Goal: Task Accomplishment & Management: Manage account settings

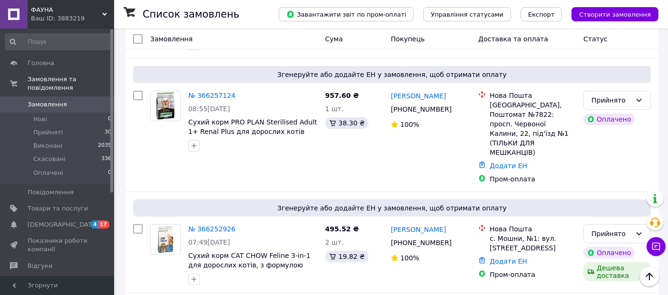
scroll to position [270, 0]
click at [67, 221] on span "[DEMOGRAPHIC_DATA]" at bounding box center [58, 225] width 60 height 9
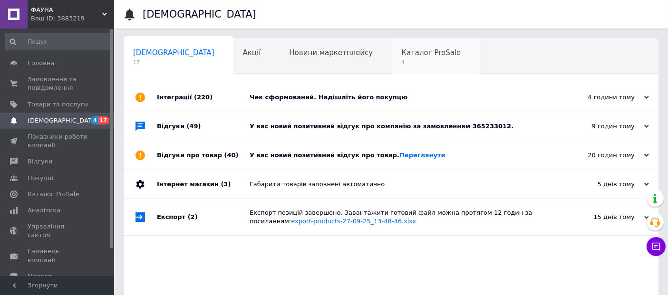
click at [401, 63] on span "4" at bounding box center [430, 62] width 59 height 7
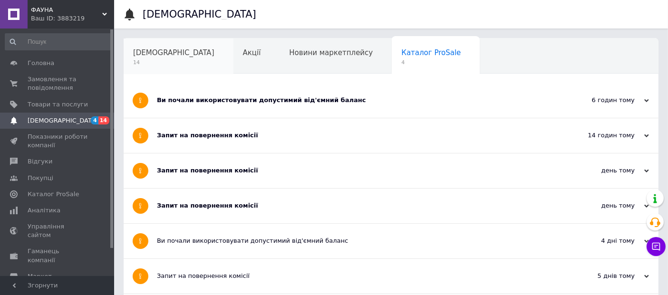
click at [147, 49] on span "[DEMOGRAPHIC_DATA]" at bounding box center [173, 53] width 81 height 9
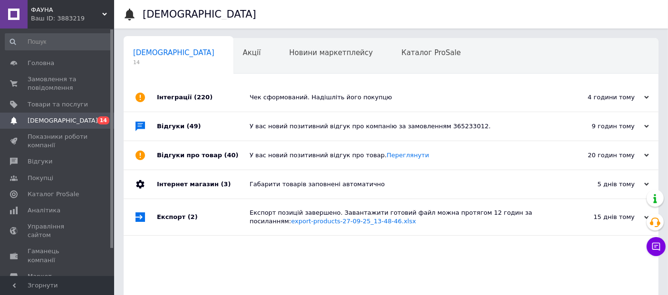
click at [273, 99] on div "Чек сформований. Надішліть його покупцю" at bounding box center [402, 97] width 304 height 9
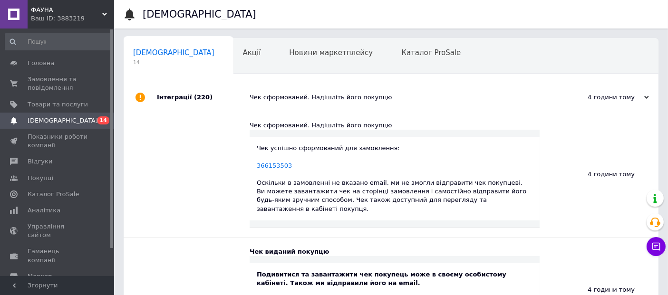
click at [276, 101] on div "Чек сформований. Надішліть його покупцю" at bounding box center [402, 97] width 304 height 9
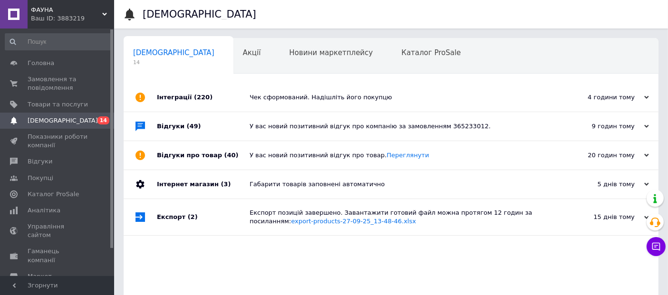
click at [293, 122] on div "У вас новий позитивний відгук про компанію за замовленням 365233012." at bounding box center [402, 126] width 304 height 9
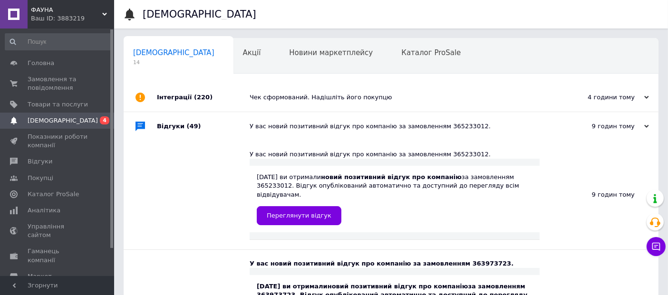
click at [301, 128] on div "У вас новий позитивний відгук про компанію за замовленням 365233012." at bounding box center [402, 126] width 304 height 9
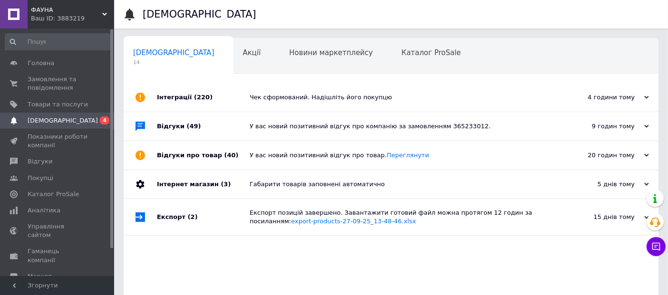
click at [302, 154] on div "У вас новий позитивний відгук про товар. [GEOGRAPHIC_DATA]" at bounding box center [402, 155] width 304 height 9
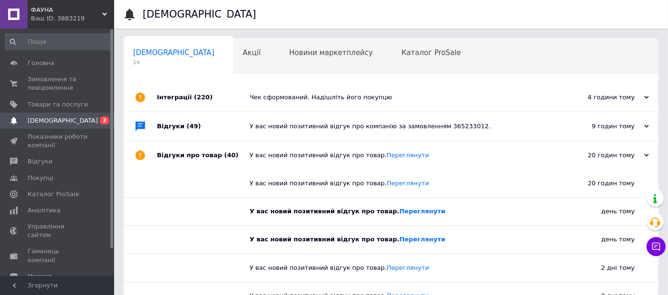
click at [302, 154] on div "У вас новий позитивний відгук про товар. [GEOGRAPHIC_DATA]" at bounding box center [402, 155] width 304 height 9
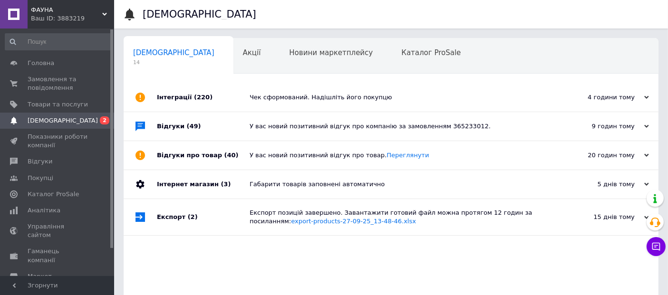
click at [296, 182] on div "Габарити товарів заповнені автоматично" at bounding box center [402, 184] width 304 height 9
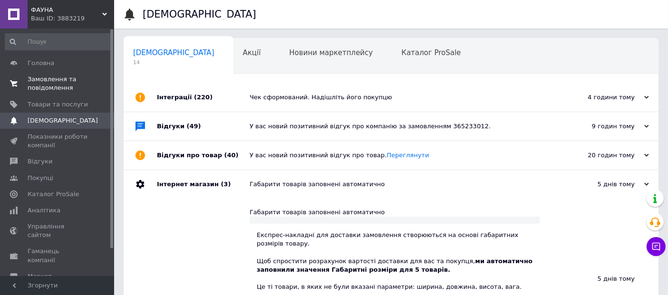
click at [42, 86] on span "Замовлення та повідомлення" at bounding box center [58, 83] width 60 height 17
